Goal: Task Accomplishment & Management: Use online tool/utility

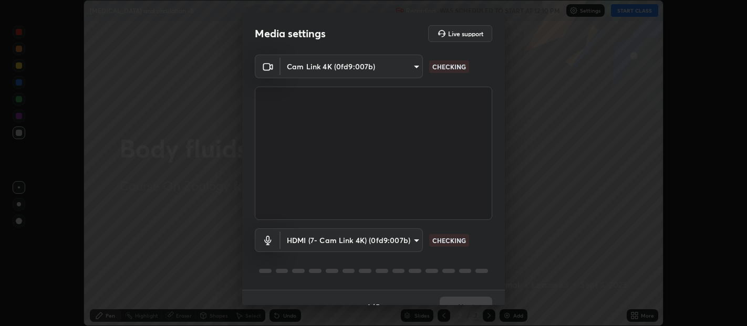
scroll to position [326, 747]
click at [419, 239] on body "Erase all [MEDICAL_DATA] and circulation -8 Recording WAS SCHEDULED TO START AT…" at bounding box center [373, 163] width 747 height 326
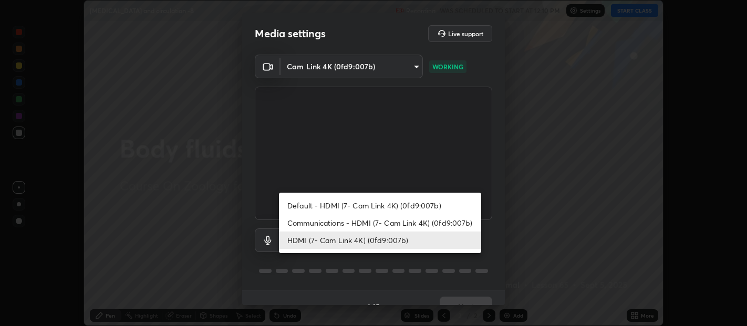
click at [440, 219] on li "Communications - HDMI (7- Cam Link 4K) (0fd9:007b)" at bounding box center [380, 222] width 202 height 17
type input "communications"
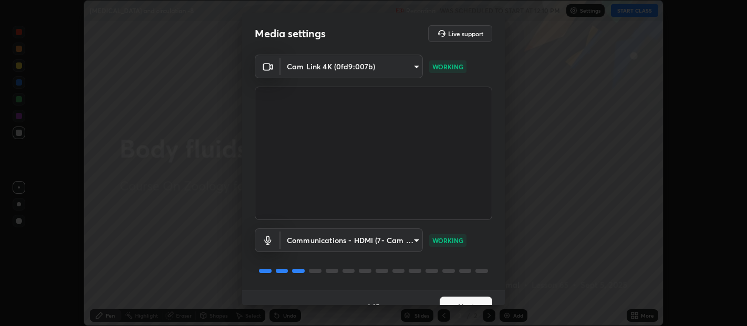
scroll to position [18, 0]
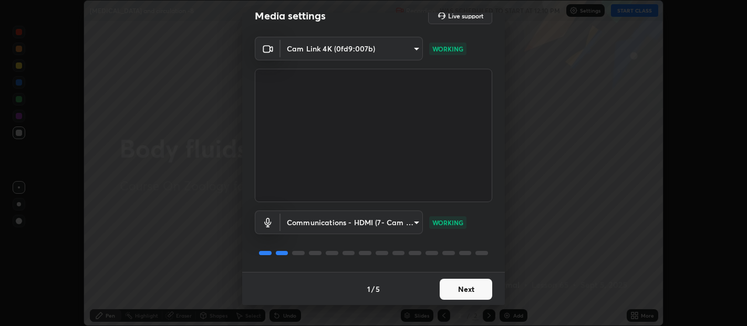
click at [463, 291] on button "Next" at bounding box center [466, 289] width 53 height 21
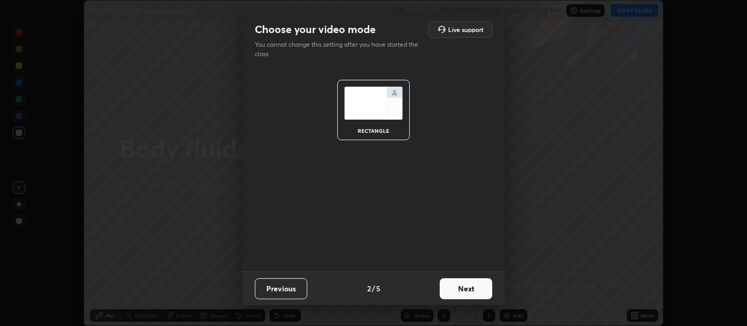
click at [463, 281] on button "Next" at bounding box center [466, 289] width 53 height 21
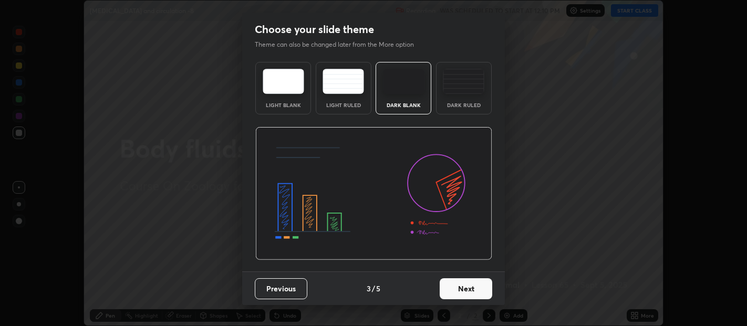
click at [459, 81] on img at bounding box center [464, 81] width 42 height 25
click at [473, 292] on button "Next" at bounding box center [466, 289] width 53 height 21
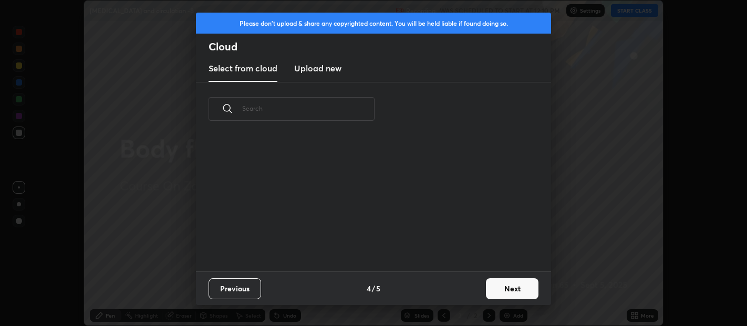
scroll to position [136, 337]
click at [511, 290] on button "Next" at bounding box center [512, 289] width 53 height 21
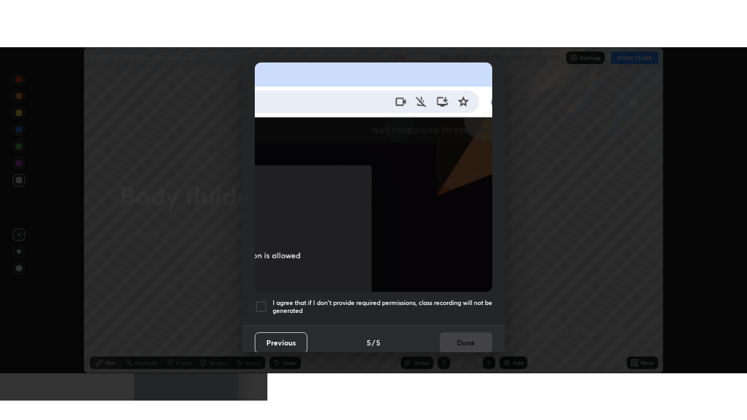
scroll to position [232, 0]
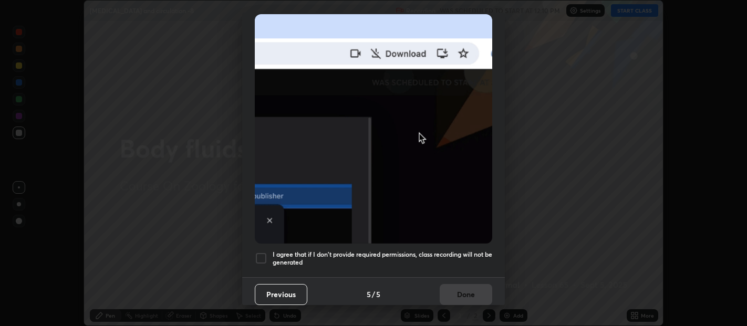
click at [258, 252] on div at bounding box center [261, 258] width 13 height 13
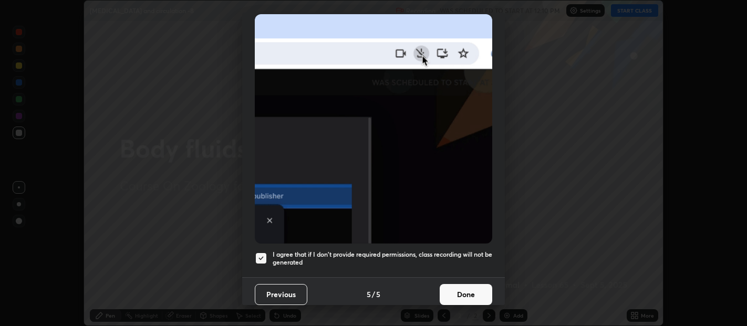
click at [460, 290] on button "Done" at bounding box center [466, 294] width 53 height 21
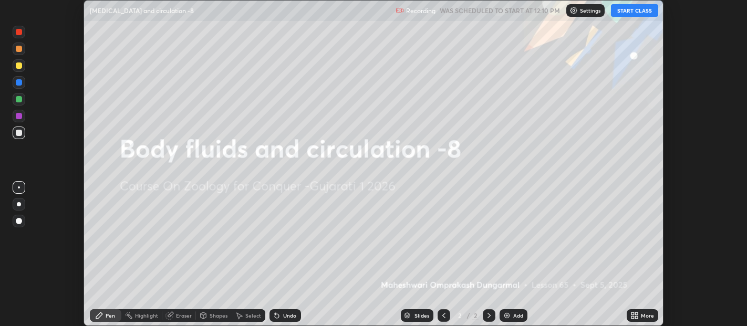
click at [640, 316] on div "More" at bounding box center [643, 316] width 32 height 13
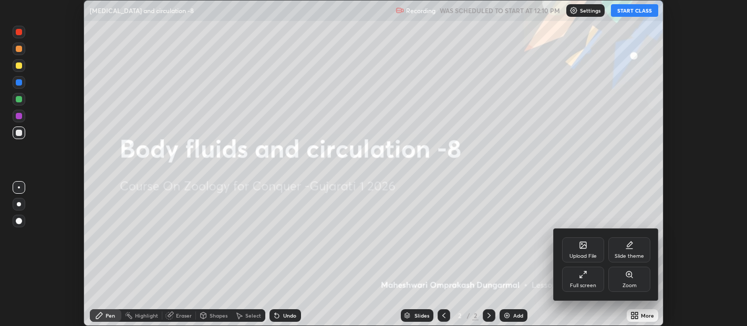
click at [587, 283] on div "Full screen" at bounding box center [583, 285] width 26 height 5
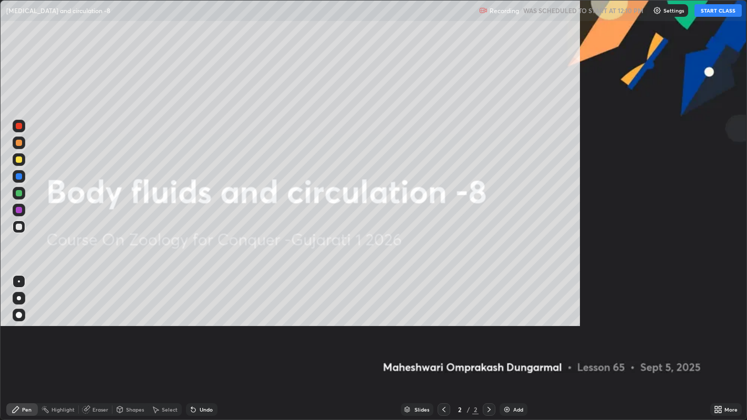
scroll to position [420, 747]
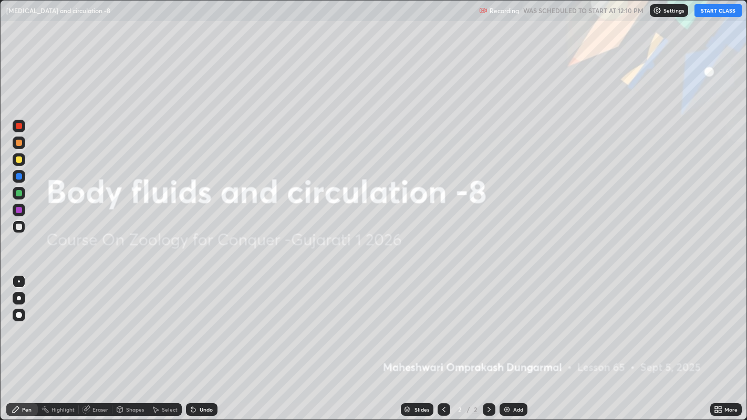
click at [723, 8] on button "START CLASS" at bounding box center [718, 10] width 47 height 13
click at [505, 326] on img at bounding box center [507, 410] width 8 height 8
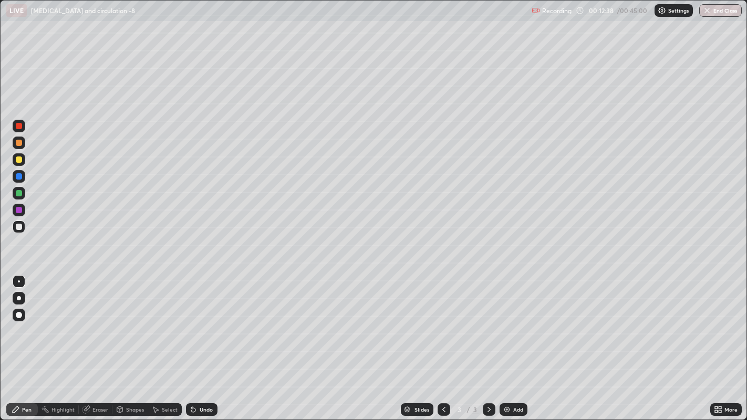
click at [18, 193] on div at bounding box center [19, 193] width 6 height 6
click at [18, 161] on div at bounding box center [19, 160] width 6 height 6
click at [506, 326] on img at bounding box center [507, 410] width 8 height 8
click at [19, 229] on div at bounding box center [19, 227] width 6 height 6
click at [102, 326] on div "Eraser" at bounding box center [100, 409] width 16 height 5
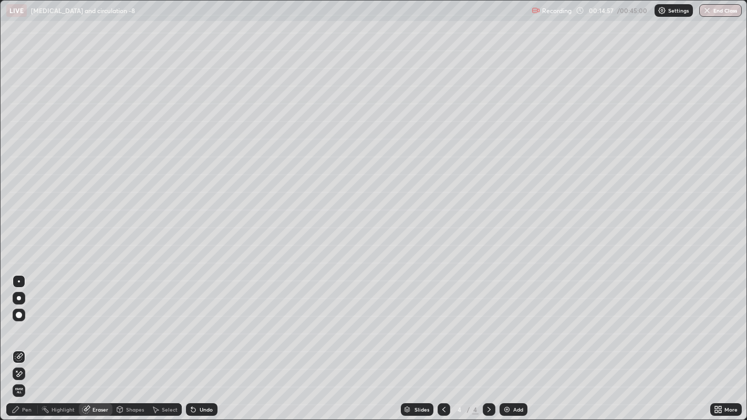
click at [27, 326] on div "Pen" at bounding box center [22, 410] width 32 height 13
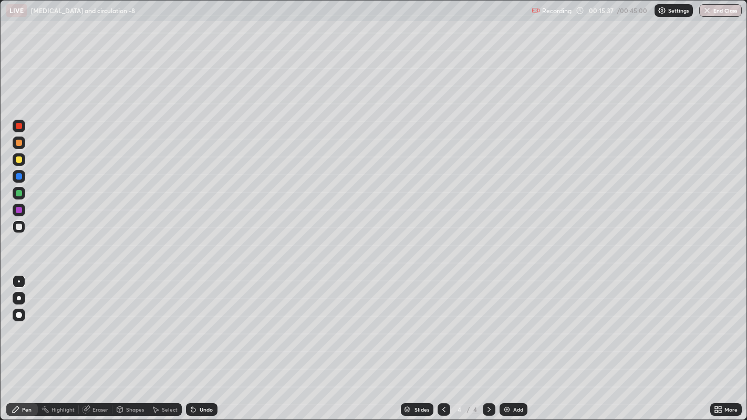
click at [18, 162] on div at bounding box center [19, 160] width 6 height 6
click at [18, 281] on div at bounding box center [19, 282] width 2 height 2
click at [19, 226] on div at bounding box center [19, 227] width 6 height 6
click at [96, 326] on div "Eraser" at bounding box center [100, 409] width 16 height 5
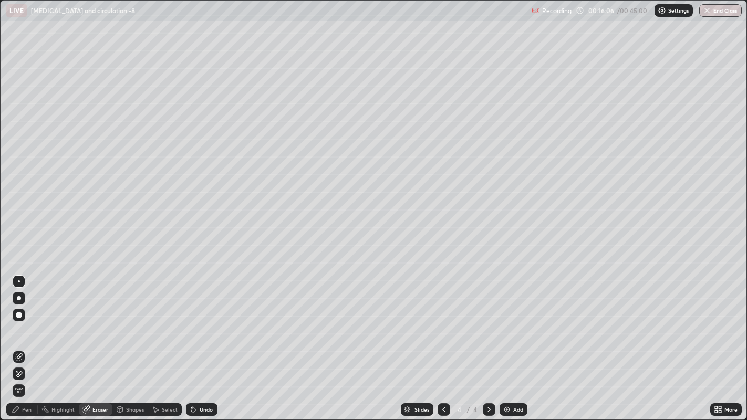
click at [25, 326] on div "Pen" at bounding box center [26, 409] width 9 height 5
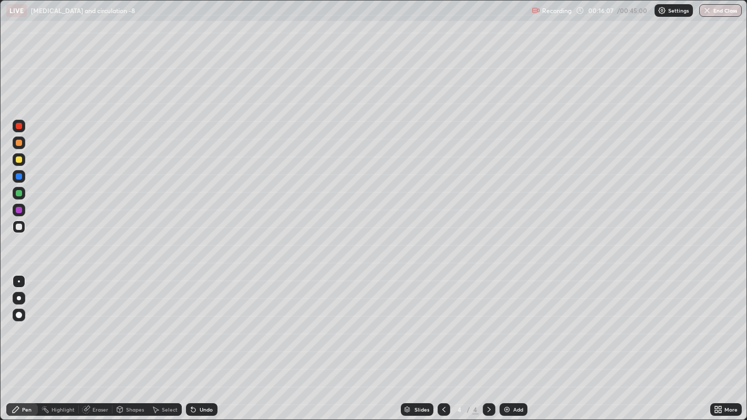
click at [20, 226] on div at bounding box center [19, 227] width 6 height 6
click at [20, 162] on div at bounding box center [19, 160] width 6 height 6
click at [18, 160] on div at bounding box center [19, 160] width 6 height 6
click at [18, 142] on div at bounding box center [19, 143] width 6 height 6
click at [158, 326] on icon at bounding box center [155, 410] width 8 height 8
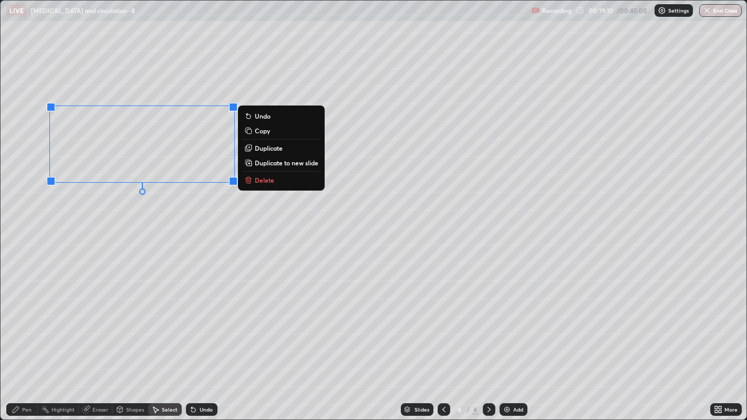
click at [80, 239] on div "0 ° Undo Copy Duplicate Duplicate to new slide Delete" at bounding box center [374, 211] width 747 height 420
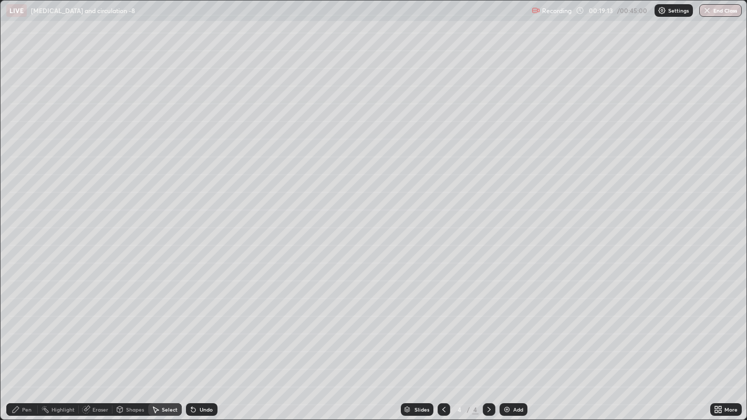
click at [13, 326] on icon at bounding box center [16, 410] width 8 height 8
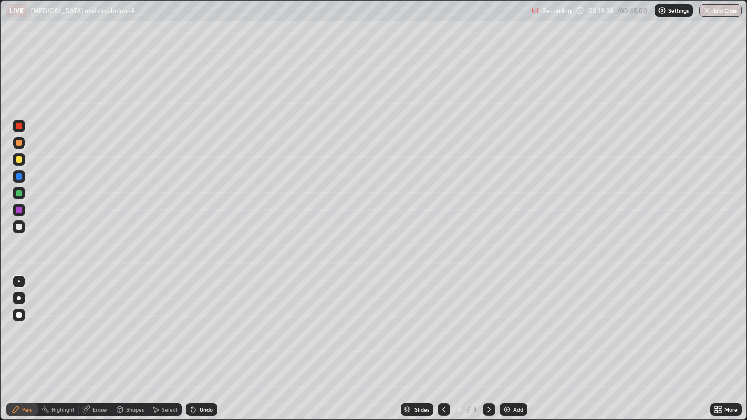
click at [20, 128] on div at bounding box center [19, 126] width 6 height 6
click at [17, 191] on div at bounding box center [19, 193] width 6 height 6
click at [192, 326] on icon at bounding box center [193, 410] width 4 height 4
click at [194, 326] on icon at bounding box center [193, 410] width 8 height 8
click at [509, 326] on img at bounding box center [507, 410] width 8 height 8
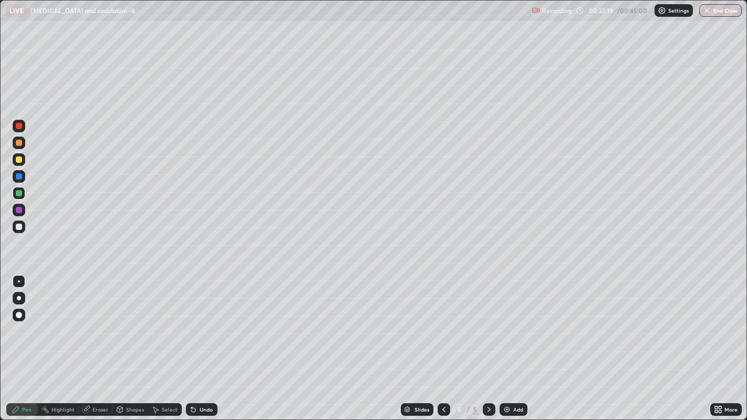
click at [18, 299] on div at bounding box center [19, 298] width 4 height 4
click at [22, 227] on div at bounding box center [19, 227] width 6 height 6
click at [18, 159] on div at bounding box center [19, 160] width 6 height 6
click at [19, 225] on div at bounding box center [19, 227] width 6 height 6
click at [20, 193] on div at bounding box center [19, 193] width 6 height 6
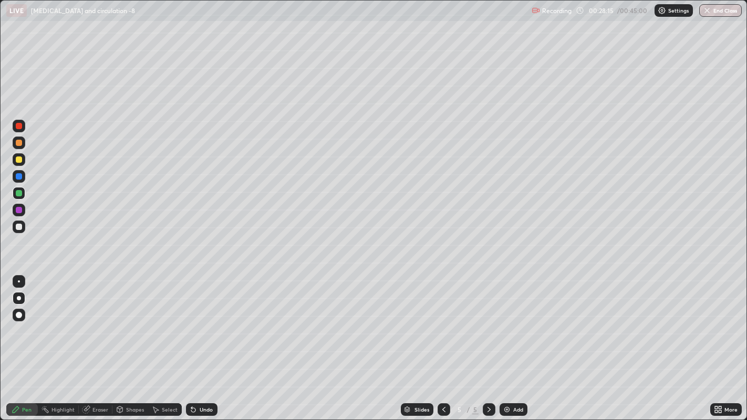
click at [19, 125] on div at bounding box center [19, 126] width 6 height 6
click at [501, 326] on div "Add" at bounding box center [514, 410] width 28 height 13
click at [16, 141] on div at bounding box center [19, 143] width 6 height 6
click at [19, 160] on div at bounding box center [19, 160] width 6 height 6
click at [204, 326] on div "Undo" at bounding box center [206, 409] width 13 height 5
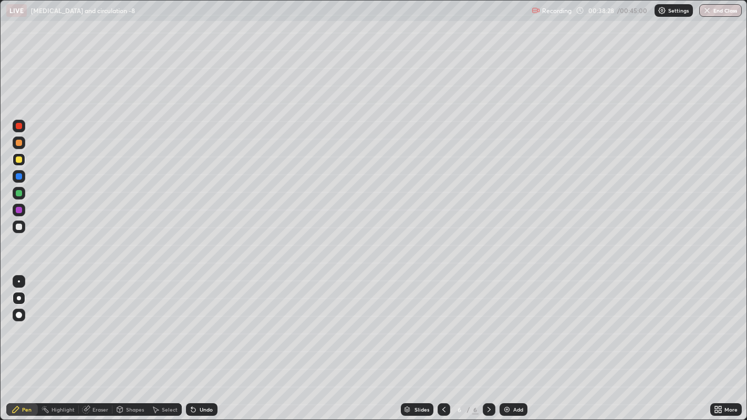
click at [21, 122] on div at bounding box center [19, 126] width 13 height 13
click at [22, 129] on div at bounding box center [19, 126] width 13 height 13
click at [22, 160] on div at bounding box center [19, 160] width 6 height 6
click at [17, 226] on div at bounding box center [19, 227] width 6 height 6
click at [18, 143] on div at bounding box center [19, 143] width 6 height 6
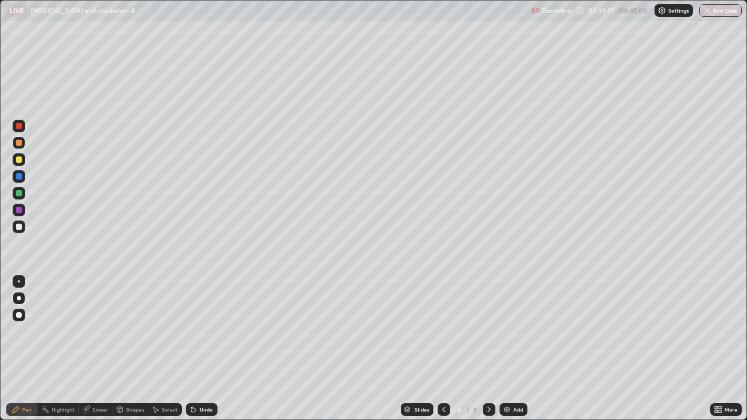
click at [18, 178] on div at bounding box center [19, 176] width 6 height 6
click at [506, 326] on img at bounding box center [507, 410] width 8 height 8
click at [19, 143] on div at bounding box center [19, 143] width 6 height 6
click at [197, 326] on div "Undo" at bounding box center [202, 410] width 32 height 13
click at [719, 11] on button "End Class" at bounding box center [721, 10] width 42 height 13
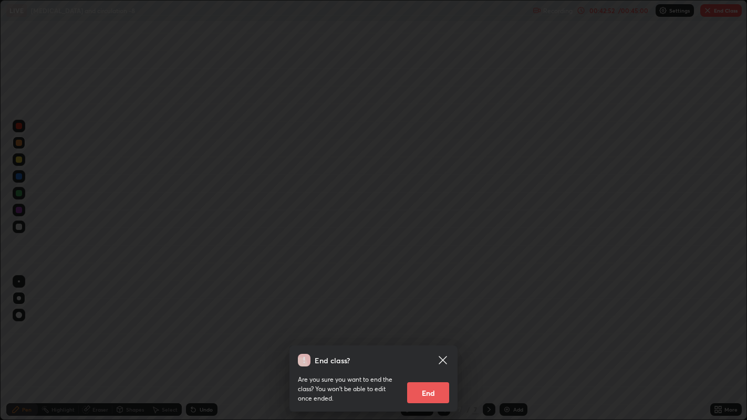
click at [431, 326] on button "End" at bounding box center [428, 393] width 42 height 21
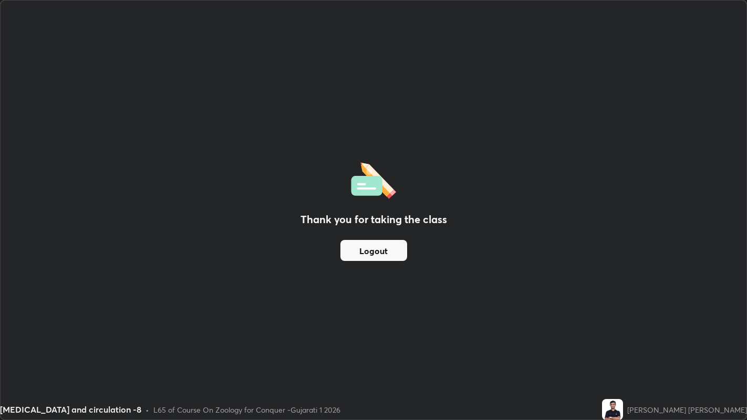
click at [384, 244] on button "Logout" at bounding box center [374, 250] width 67 height 21
click at [378, 245] on button "Logout" at bounding box center [374, 250] width 67 height 21
